Goal: Task Accomplishment & Management: Manage account settings

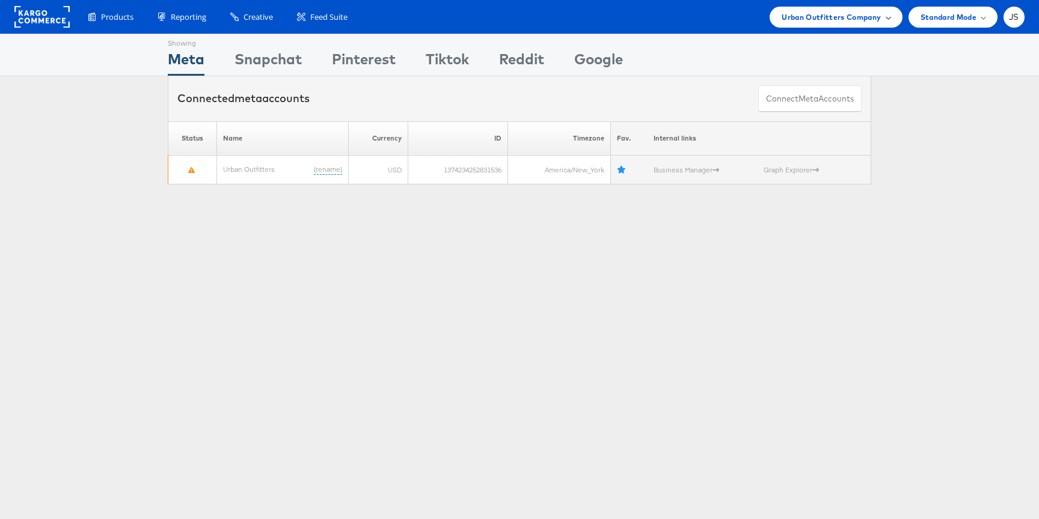
click at [855, 20] on span "Urban Outfitters Company" at bounding box center [831, 17] width 99 height 13
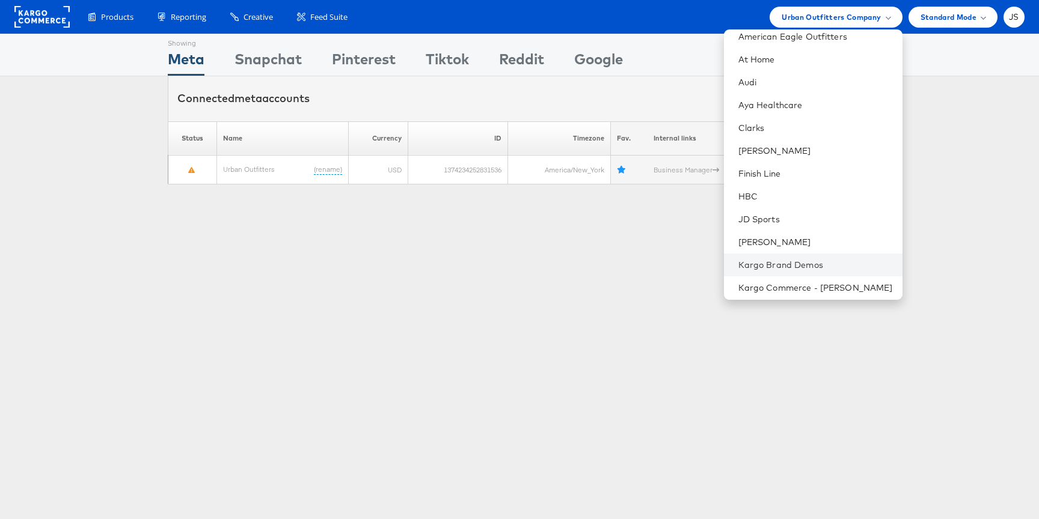
scroll to position [352, 0]
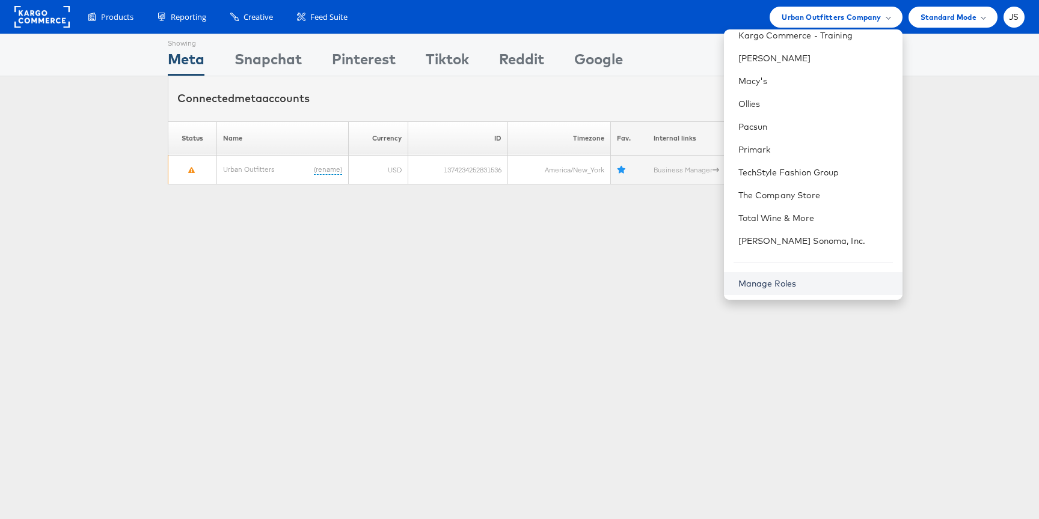
click at [794, 286] on link "Manage Roles" at bounding box center [767, 283] width 58 height 11
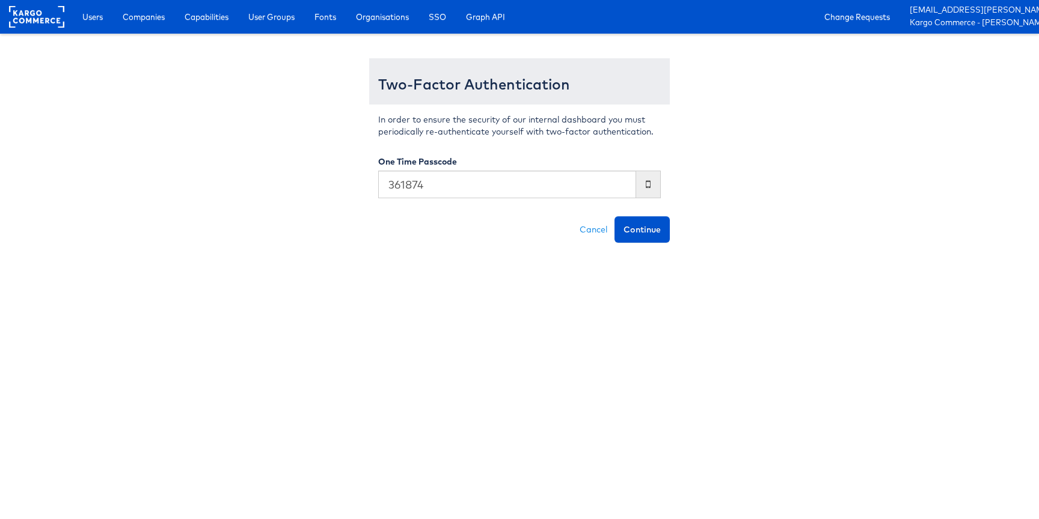
type input "361874"
click at [614, 216] on button "Continue" at bounding box center [641, 229] width 55 height 26
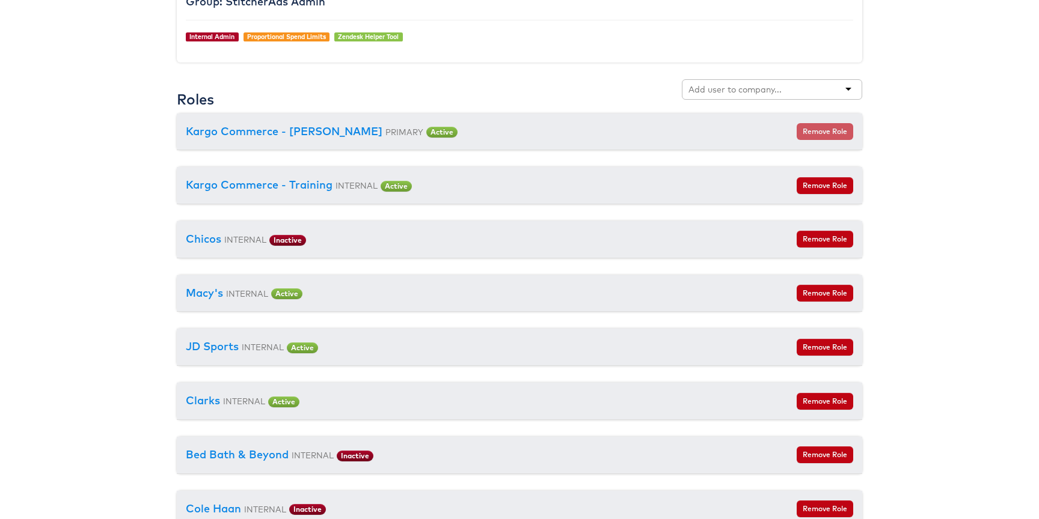
scroll to position [1332, 0]
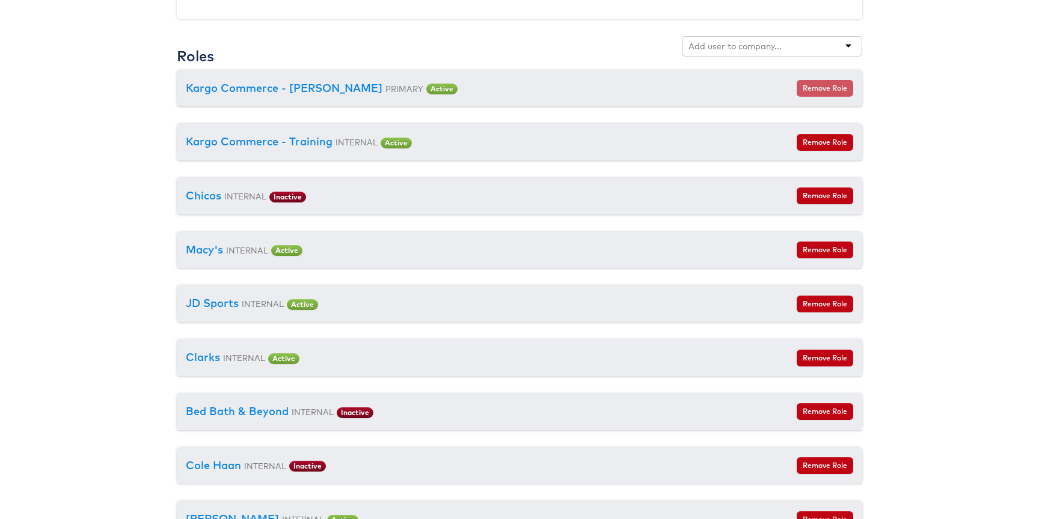
click at [743, 54] on div at bounding box center [772, 46] width 180 height 20
type input "home depot"
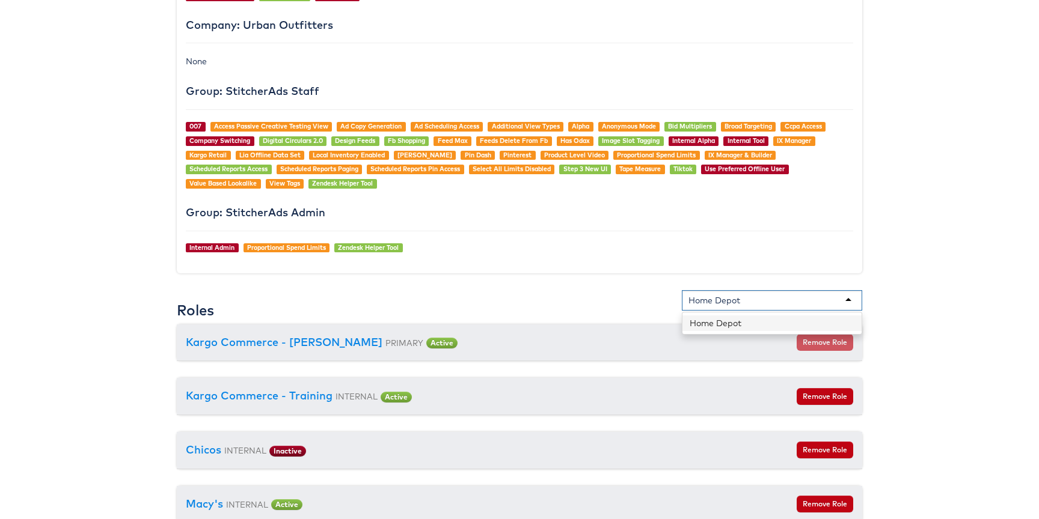
scroll to position [1196, 0]
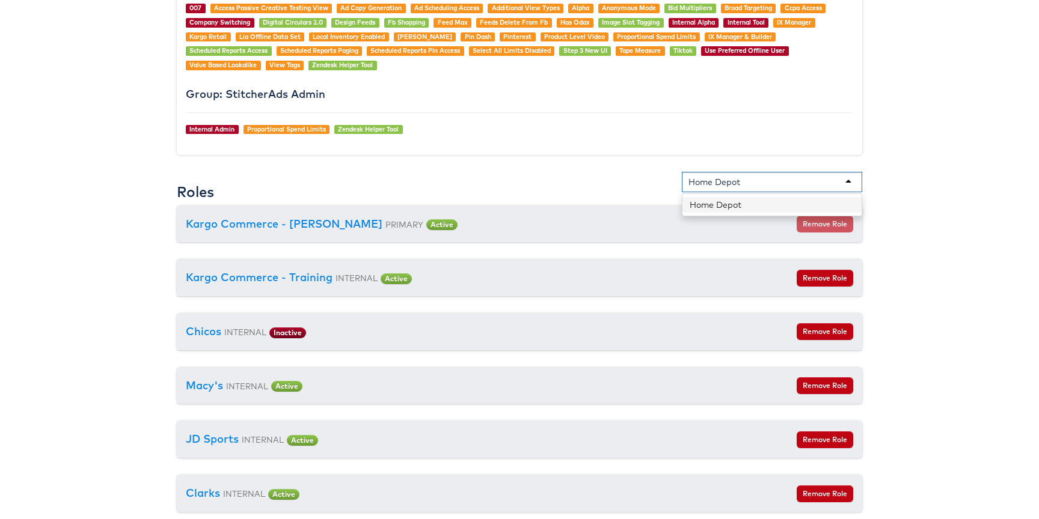
drag, startPoint x: 701, startPoint y: 182, endPoint x: 626, endPoint y: 182, distance: 75.1
click at [626, 182] on div "Roles Home Depot Home Depot" at bounding box center [519, 189] width 685 height 34
click at [733, 174] on div "Home Depot" at bounding box center [772, 182] width 180 height 20
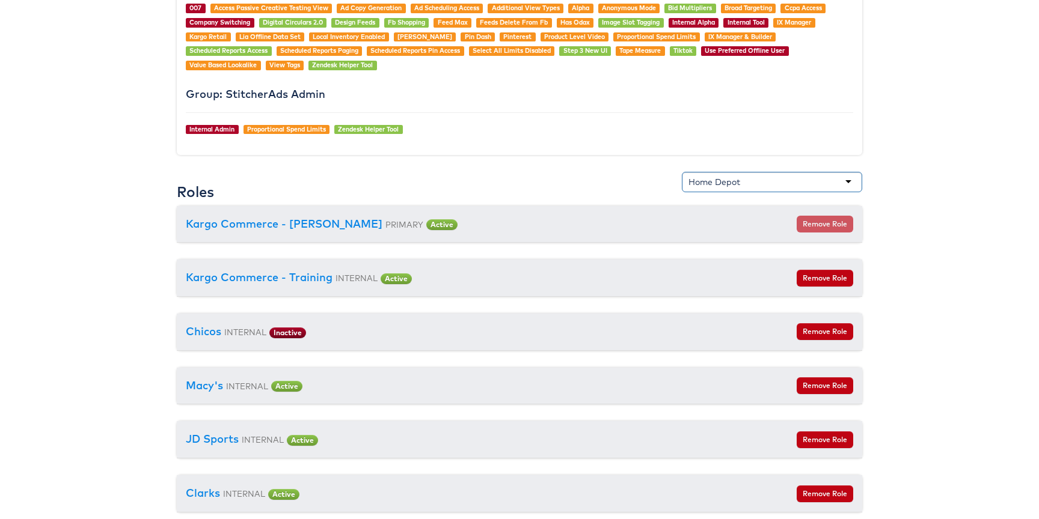
click at [731, 180] on div "Home Depot" at bounding box center [714, 182] width 52 height 12
click at [732, 190] on div "Home Depot" at bounding box center [772, 182] width 180 height 20
type input "Kroger"
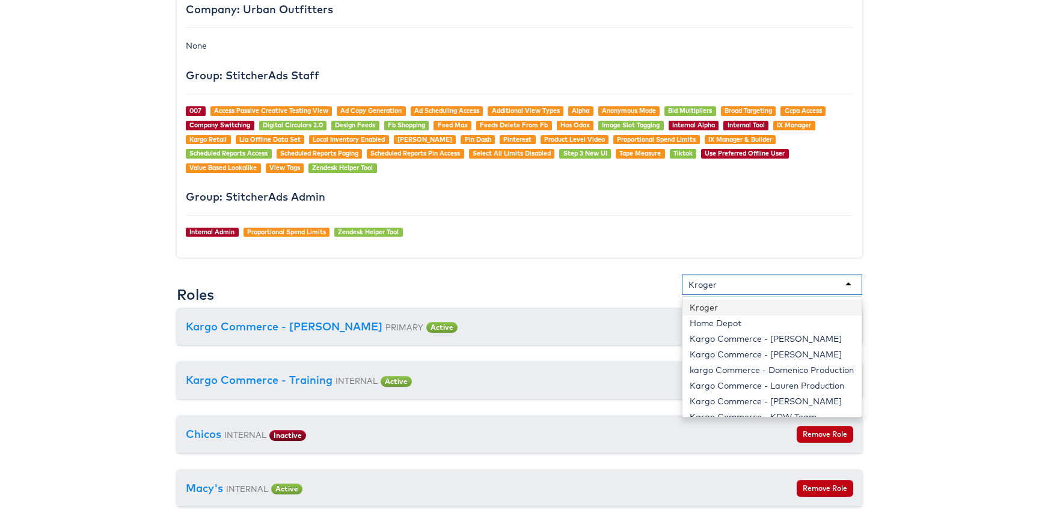
scroll to position [1158, 0]
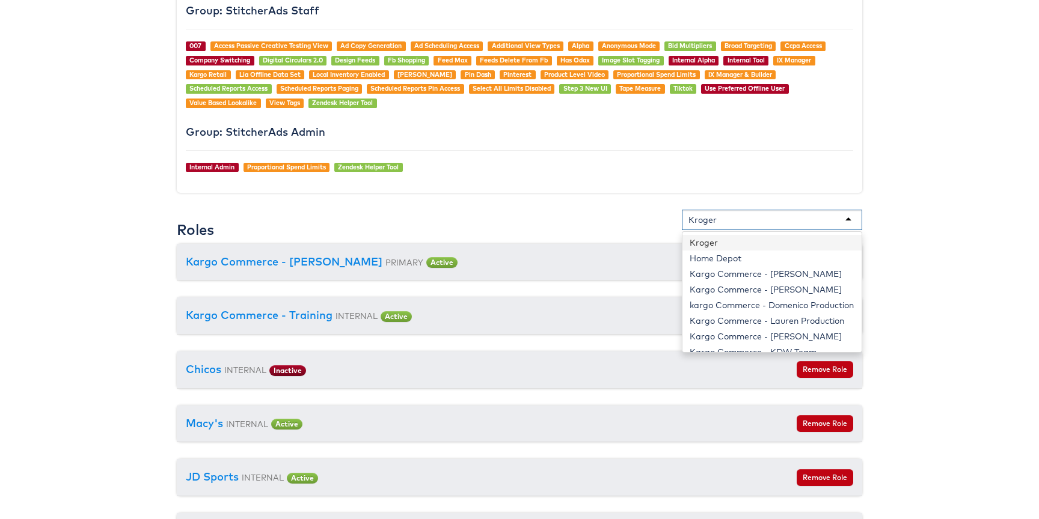
click at [708, 218] on div "Kroger" at bounding box center [702, 220] width 28 height 12
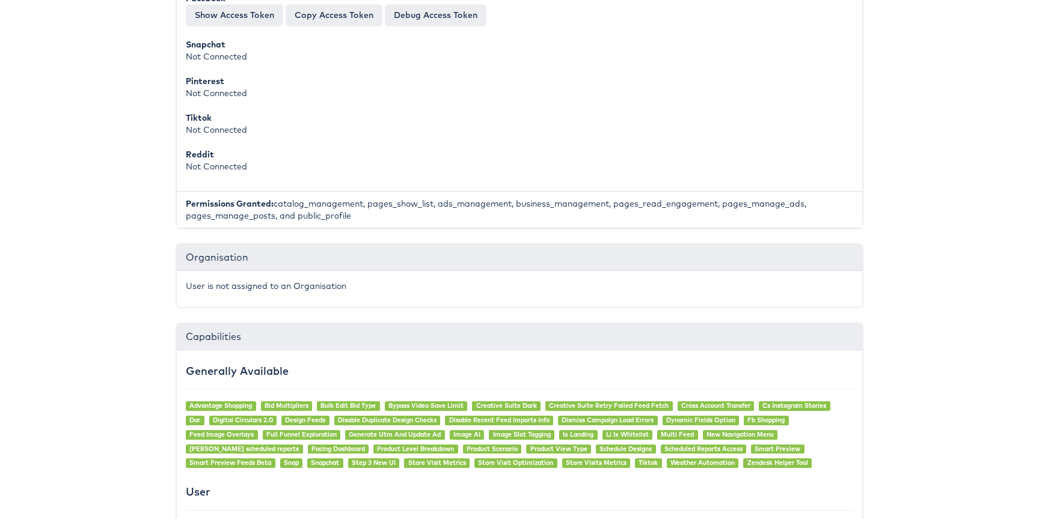
scroll to position [0, 0]
